Goal: Navigation & Orientation: Find specific page/section

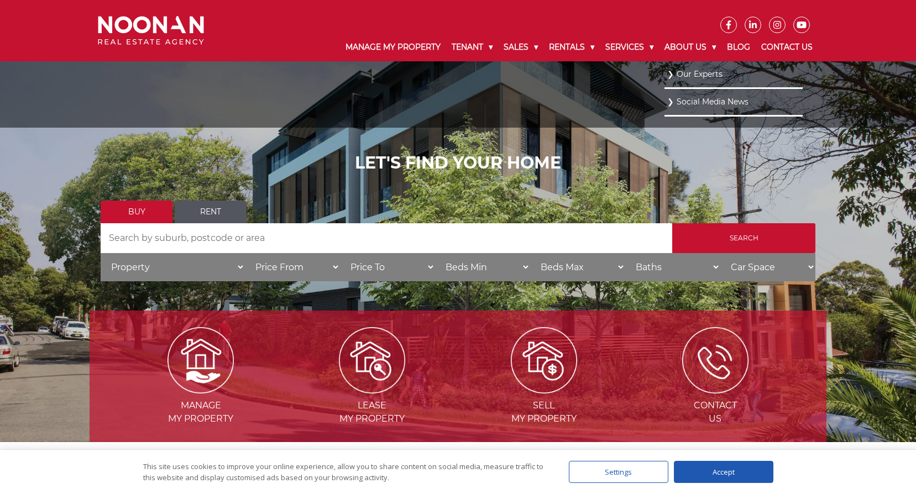
click at [691, 72] on link "Our Experts" at bounding box center [733, 74] width 133 height 15
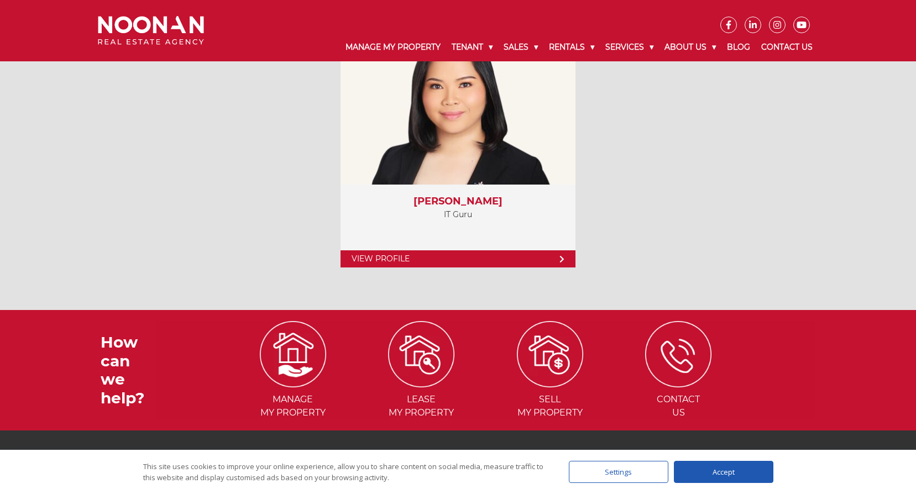
scroll to position [4552, 0]
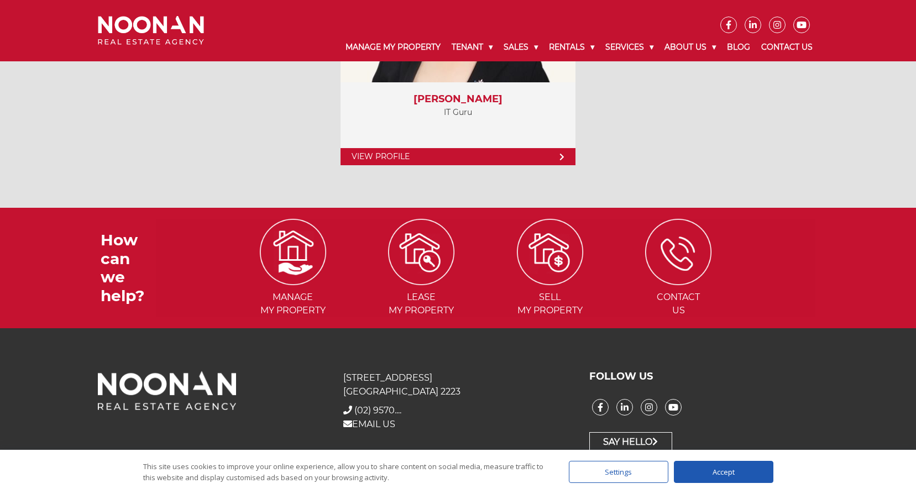
click at [401, 424] on p "EMAIL US" at bounding box center [457, 424] width 229 height 14
click at [388, 424] on link "EMAIL US" at bounding box center [369, 424] width 52 height 10
click at [536, 361] on div "31 Morts Road Mortdale NSW 2223 + (02) 9570 9999 (02) 9570.... EMAIL US FOLLOW …" at bounding box center [458, 411] width 916 height 166
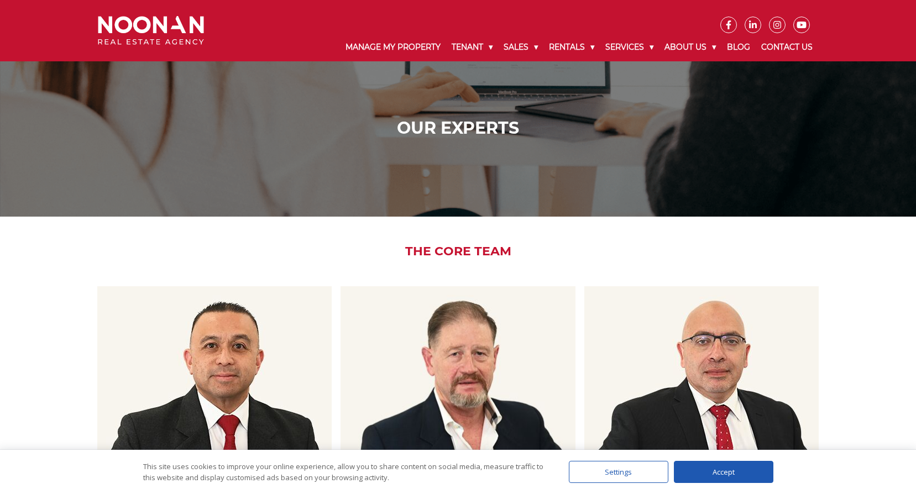
scroll to position [0, 0]
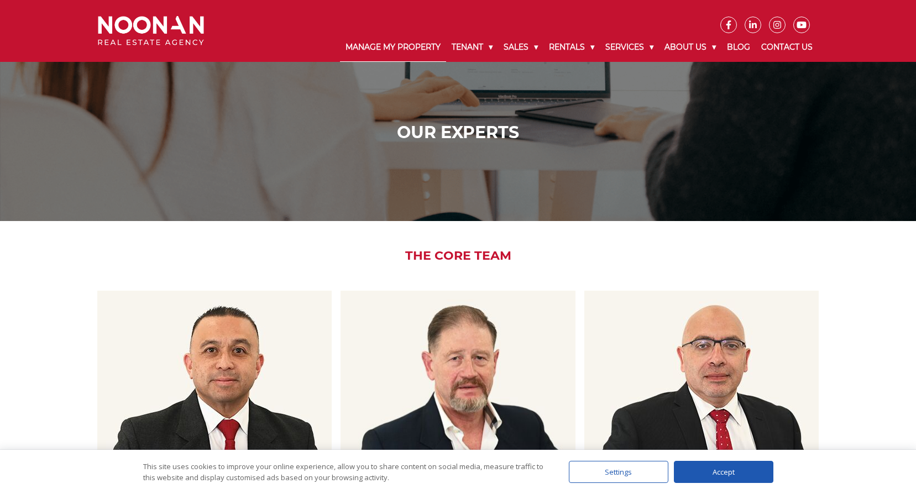
click at [386, 47] on link "Manage My Property" at bounding box center [393, 47] width 106 height 29
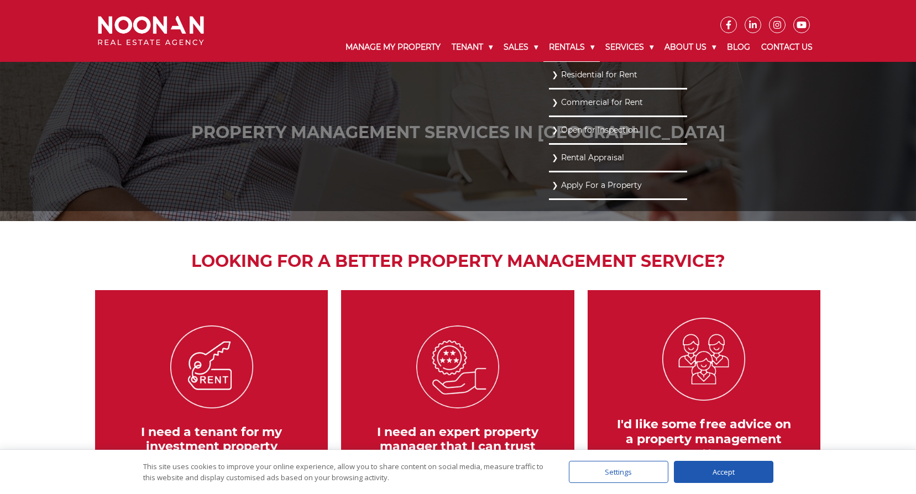
click at [565, 43] on link "Rentals" at bounding box center [571, 47] width 56 height 29
click at [599, 68] on link "Residential for Rent" at bounding box center [617, 74] width 133 height 15
